Goal: Check status: Check status

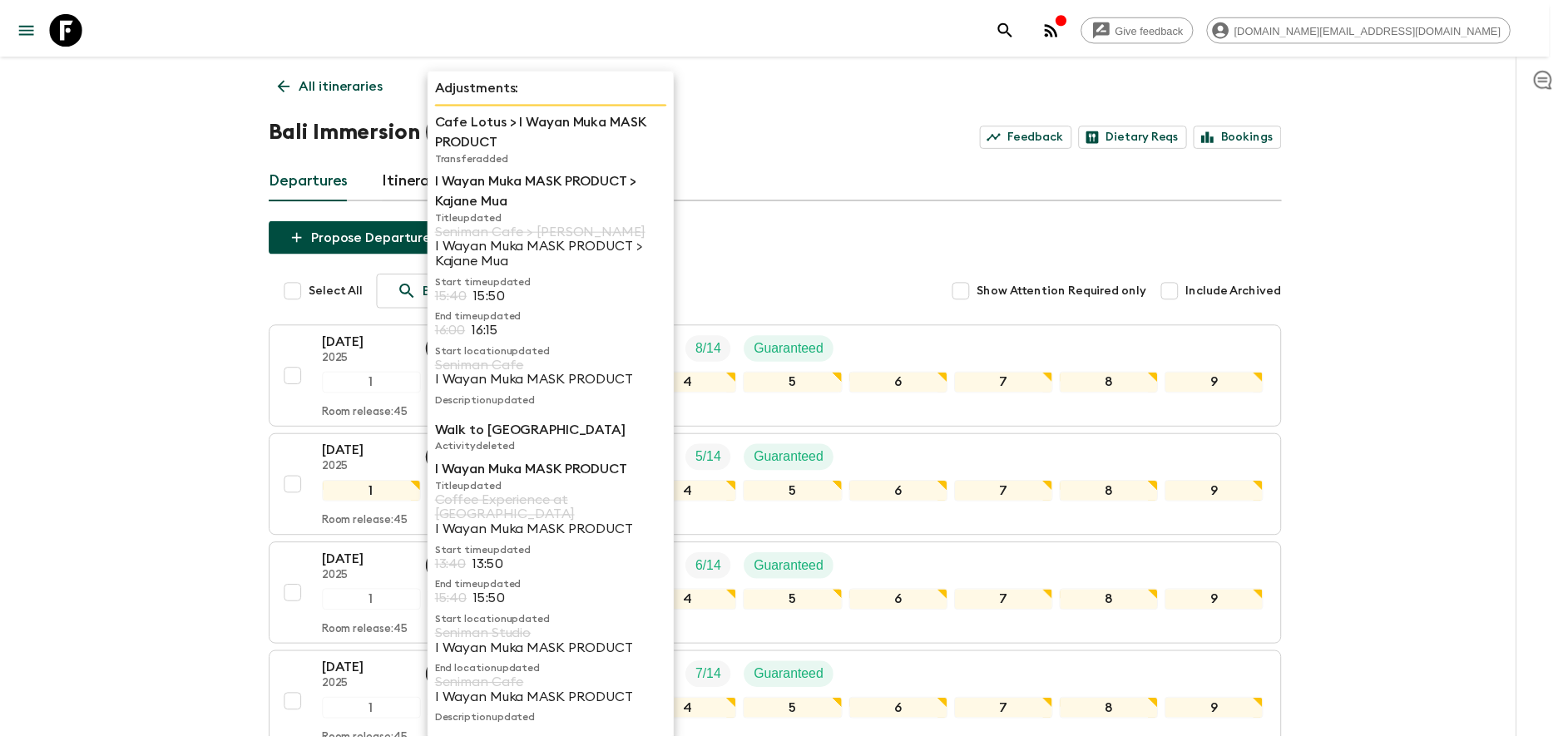
scroll to position [374, 0]
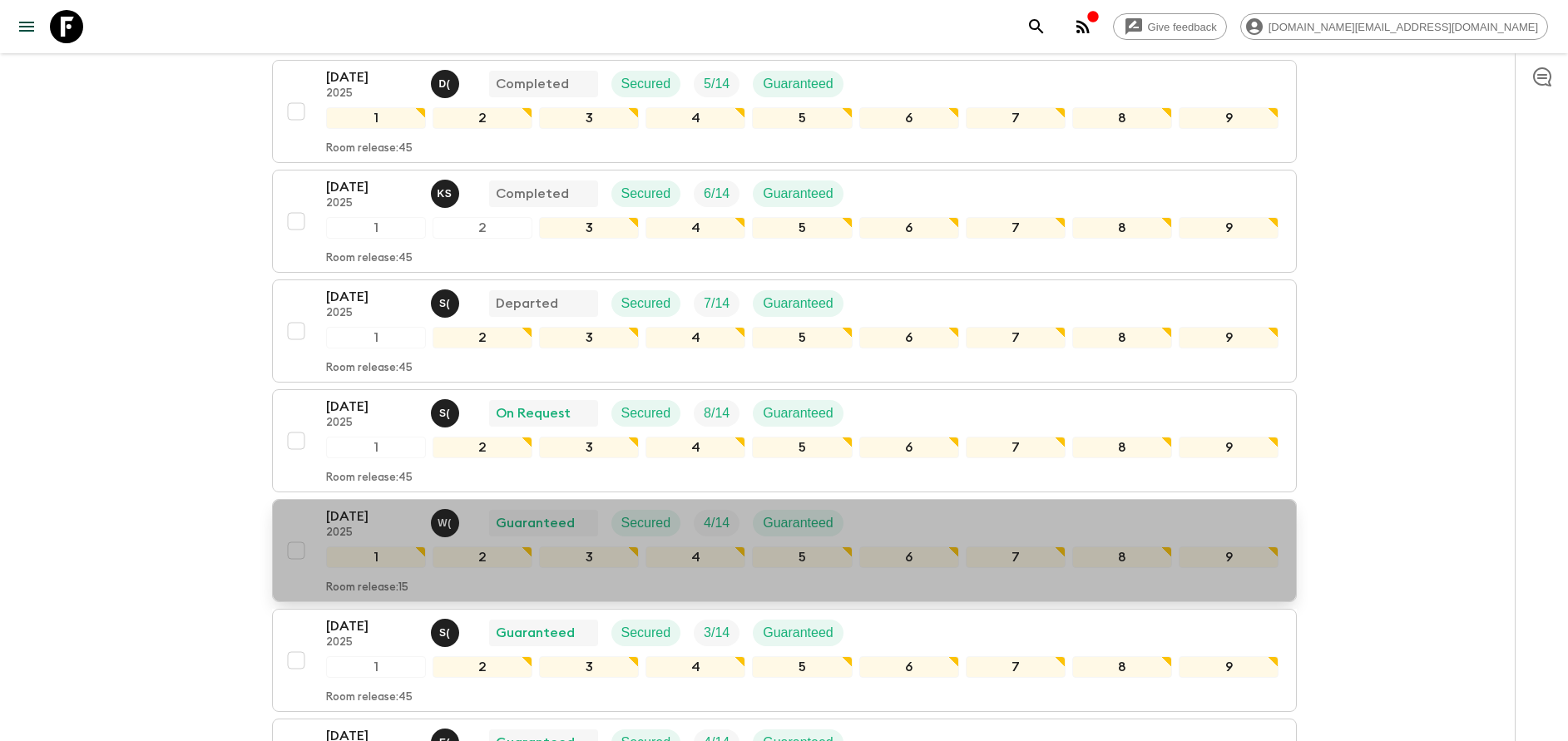
click at [382, 519] on p "[DATE]" at bounding box center [372, 516] width 91 height 20
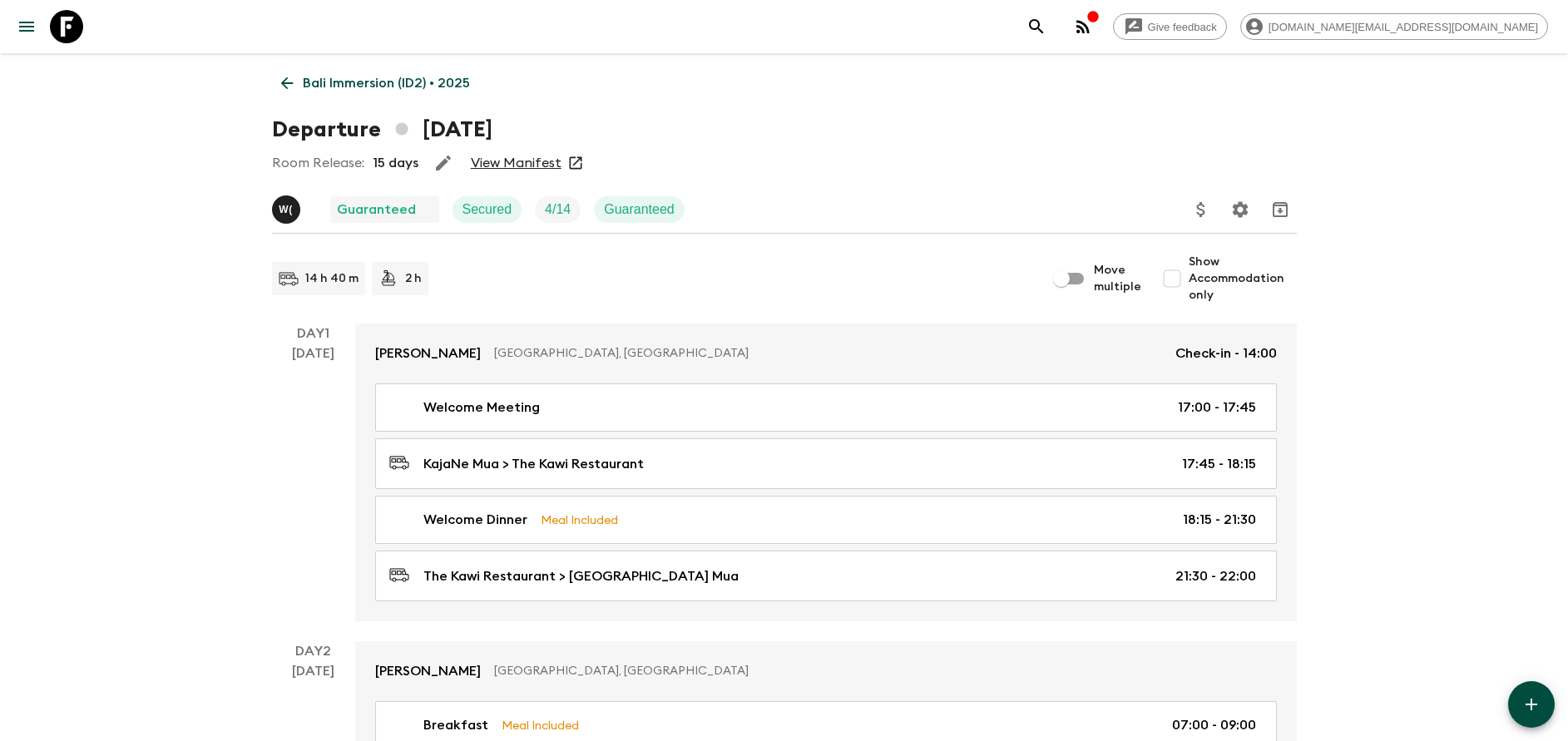
click at [515, 160] on link "View Manifest" at bounding box center [516, 163] width 90 height 17
click at [310, 85] on p "Bali Immersion (ID2) • 2025" at bounding box center [386, 83] width 168 height 20
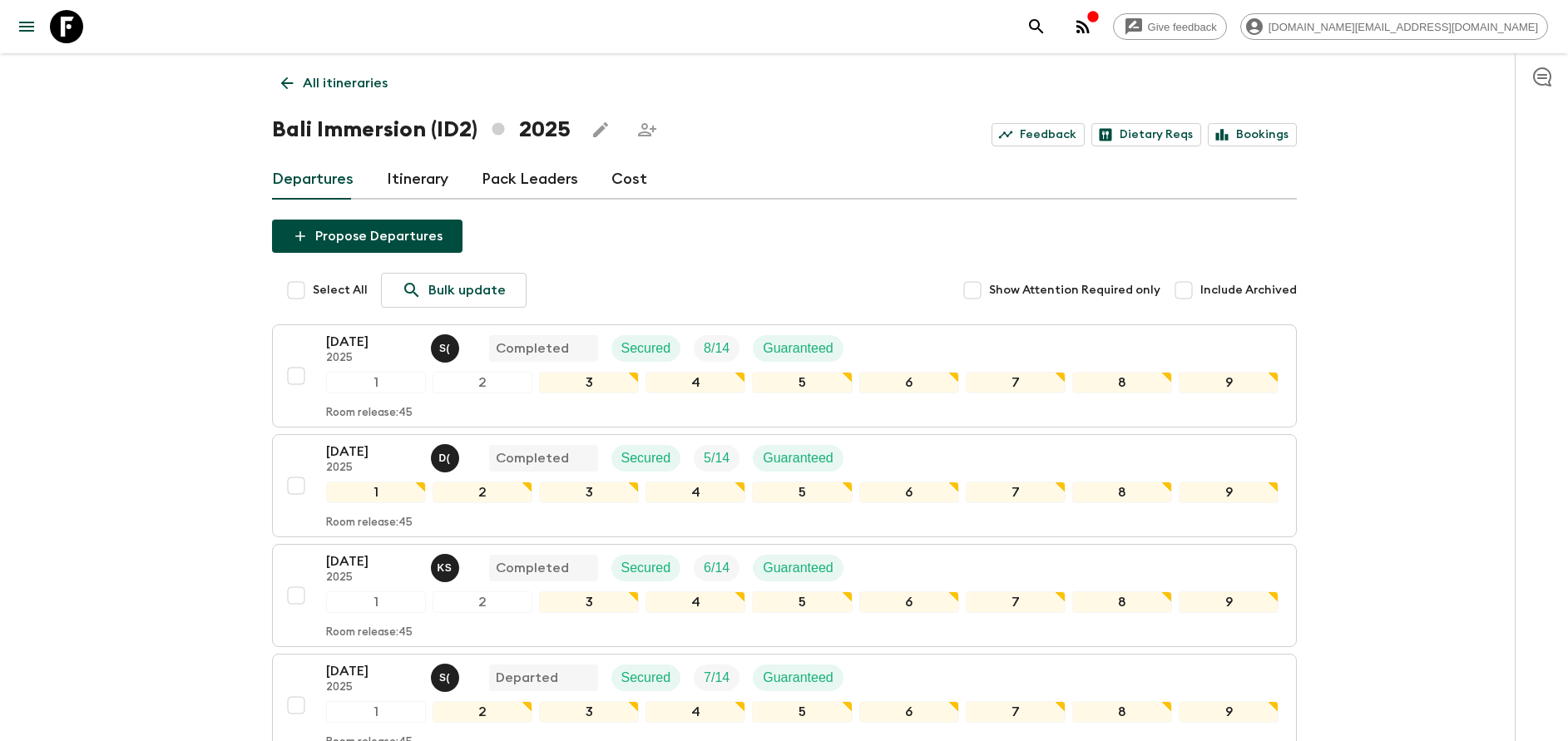
scroll to position [249, 0]
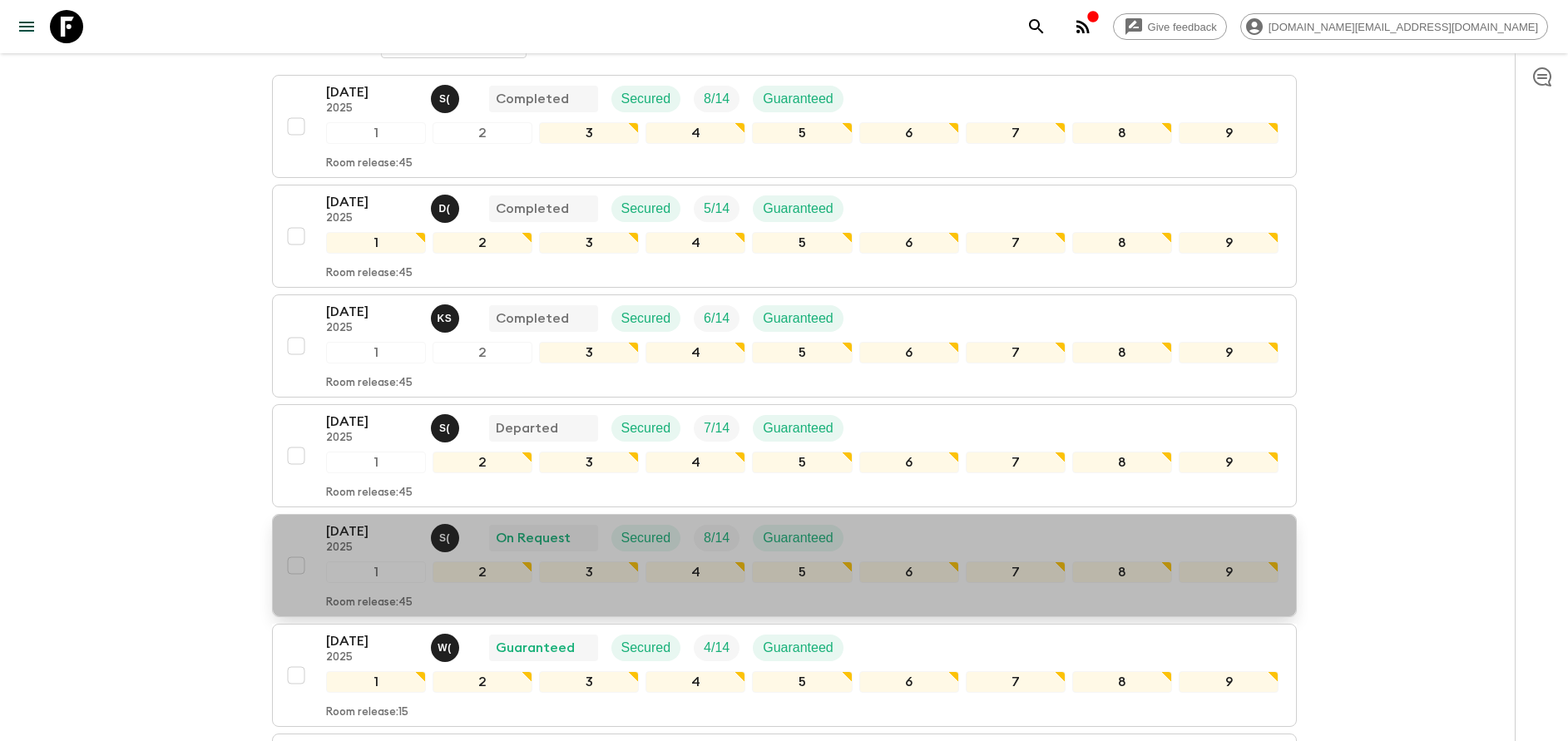
click at [350, 530] on p "[DATE]" at bounding box center [372, 531] width 91 height 20
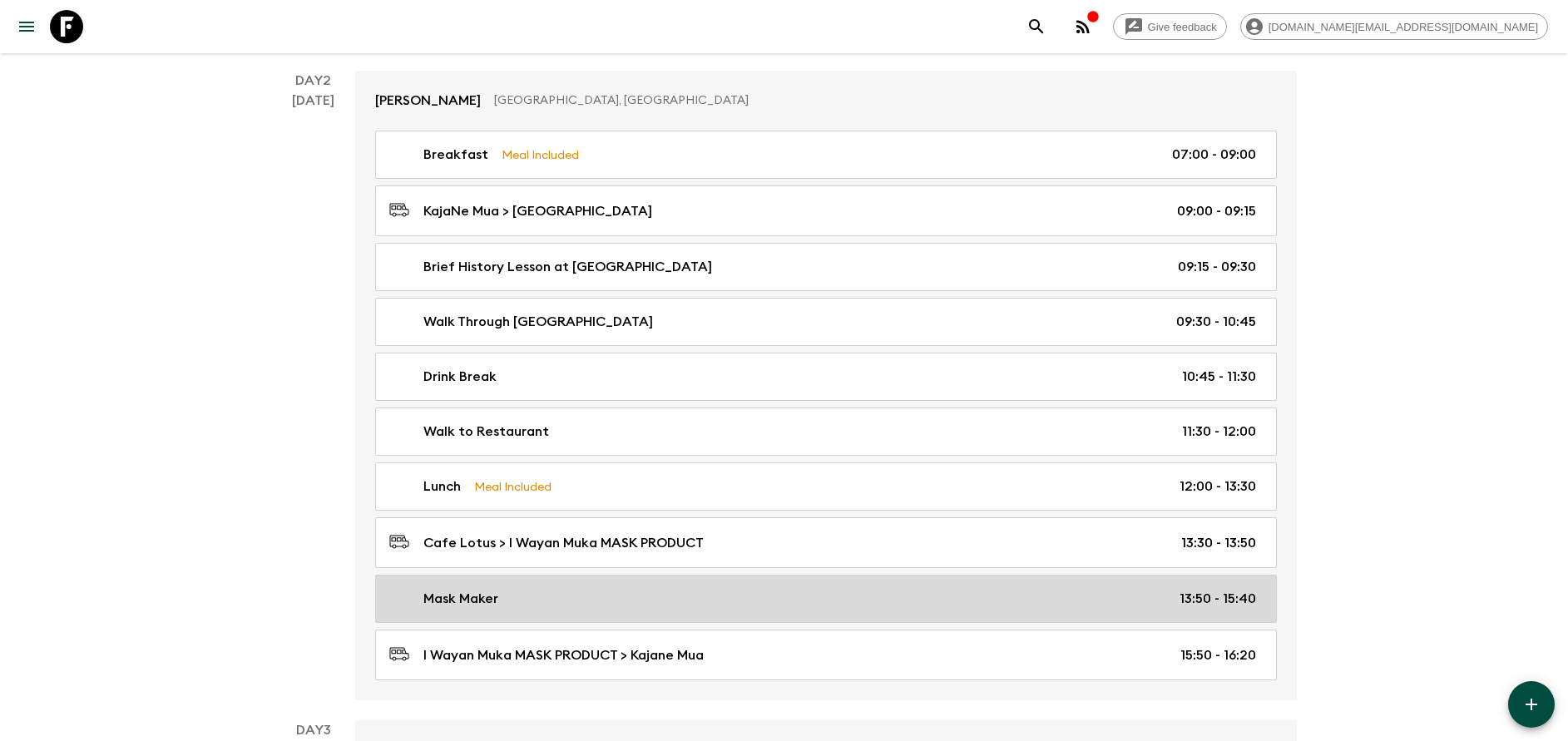
scroll to position [624, 0]
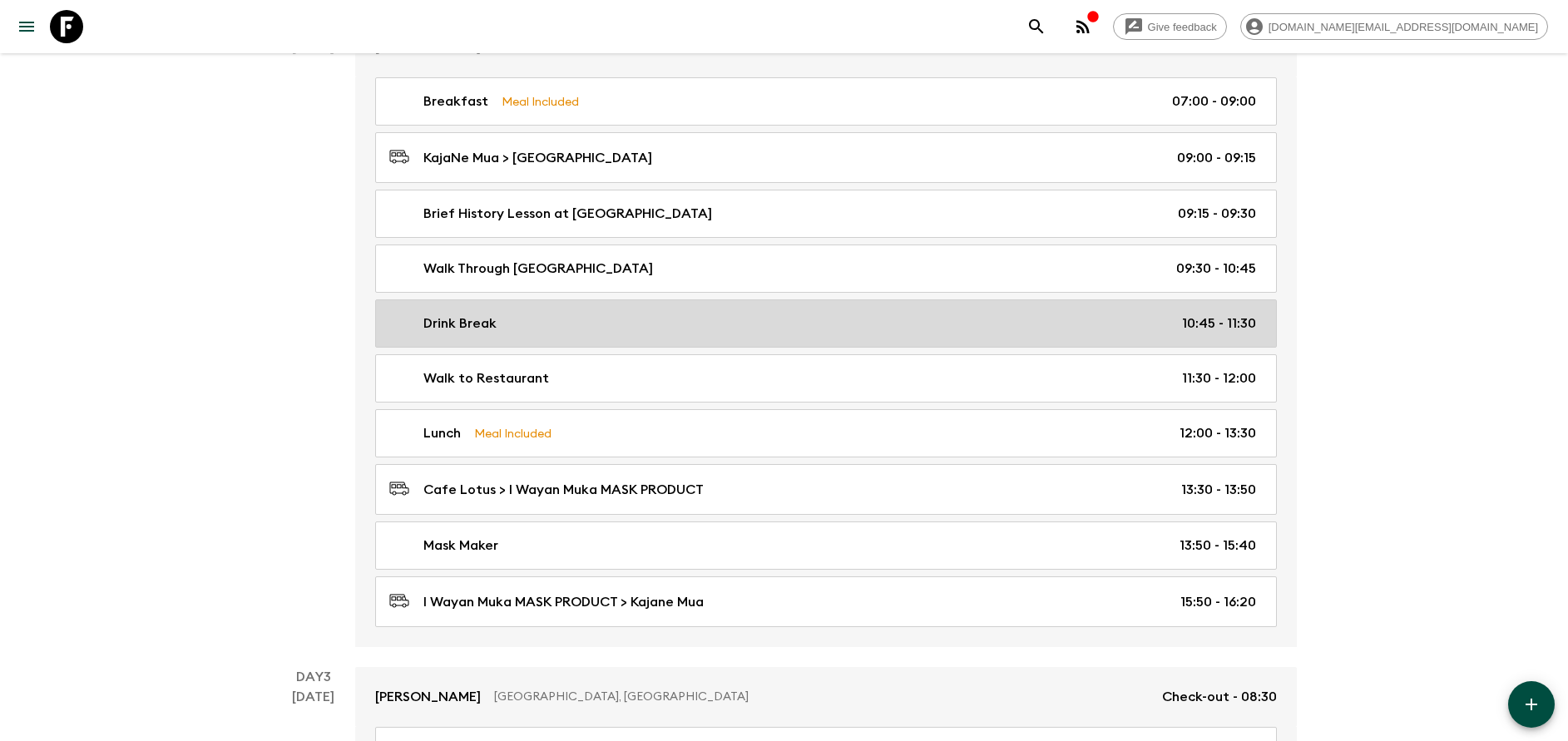
click at [529, 322] on div "Drink Break 10:45 - 11:30" at bounding box center [822, 323] width 867 height 20
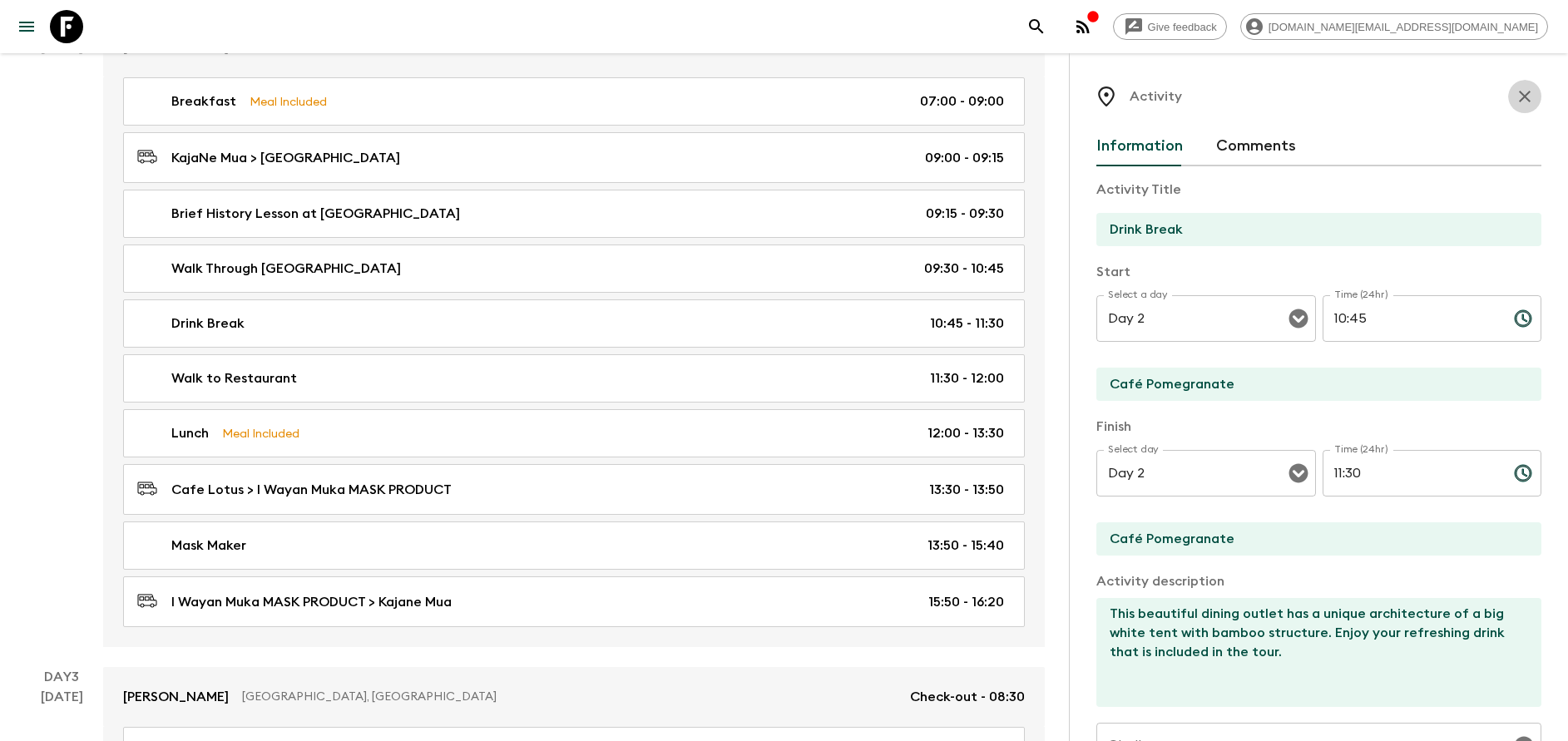
click at [1508, 107] on button "button" at bounding box center [1525, 97] width 34 height 34
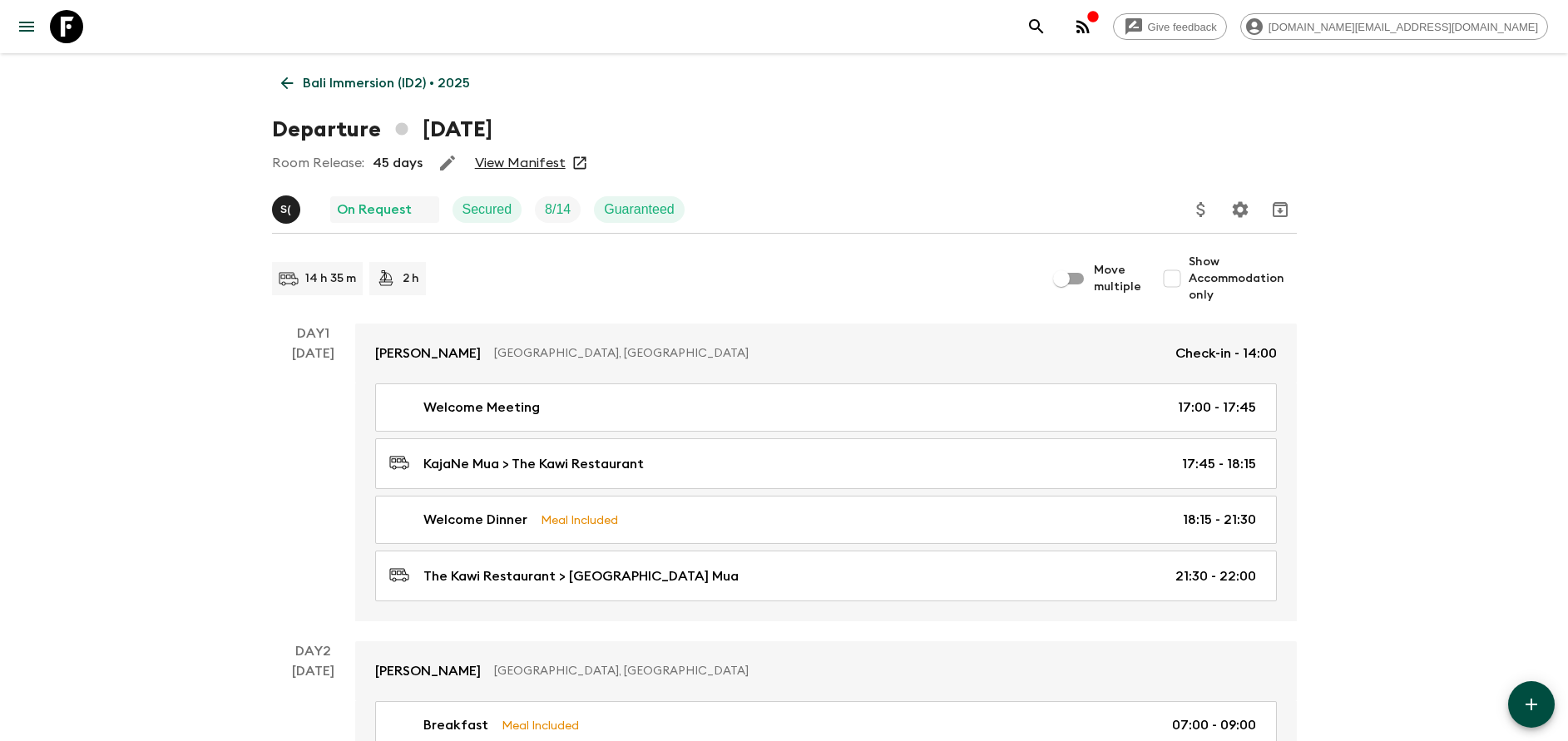
click at [531, 161] on link "View Manifest" at bounding box center [520, 163] width 90 height 17
